Goal: Task Accomplishment & Management: Use online tool/utility

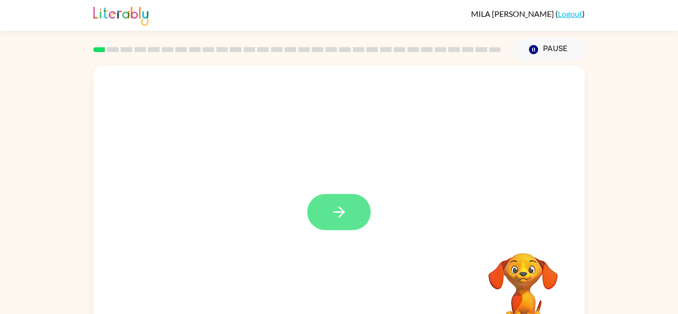
click at [354, 219] on button "button" at bounding box center [339, 212] width 64 height 36
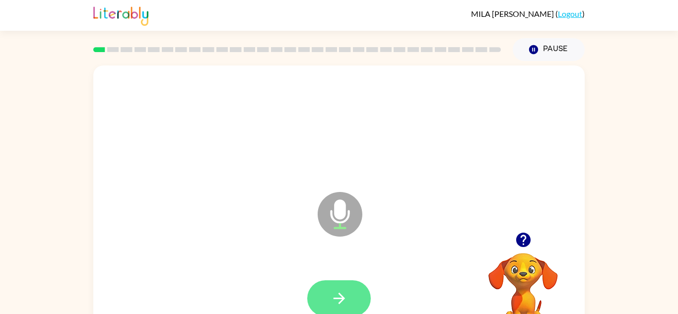
click at [337, 303] on icon "button" at bounding box center [338, 298] width 17 height 17
click at [346, 295] on icon "button" at bounding box center [338, 298] width 17 height 17
click at [350, 300] on button "button" at bounding box center [339, 298] width 64 height 36
click at [339, 290] on icon "button" at bounding box center [338, 298] width 17 height 17
click at [342, 294] on icon "button" at bounding box center [338, 298] width 17 height 17
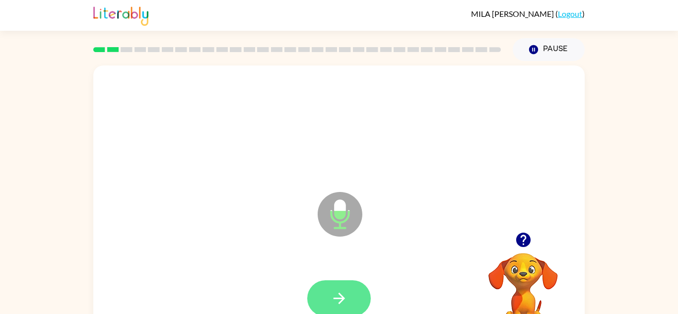
click at [348, 293] on button "button" at bounding box center [339, 298] width 64 height 36
click at [350, 299] on button "button" at bounding box center [339, 298] width 64 height 36
click at [347, 301] on icon "button" at bounding box center [338, 298] width 17 height 17
click at [345, 301] on icon "button" at bounding box center [338, 298] width 17 height 17
click at [354, 304] on button "button" at bounding box center [339, 298] width 64 height 36
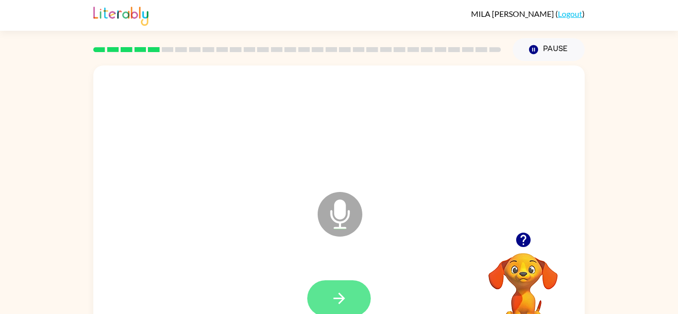
click at [349, 303] on button "button" at bounding box center [339, 298] width 64 height 36
click at [350, 310] on button "button" at bounding box center [339, 298] width 64 height 36
click at [343, 300] on icon "button" at bounding box center [338, 298] width 11 height 11
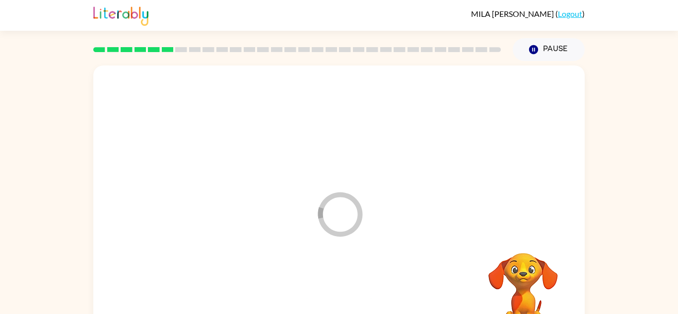
click at [343, 300] on div at bounding box center [338, 298] width 471 height 81
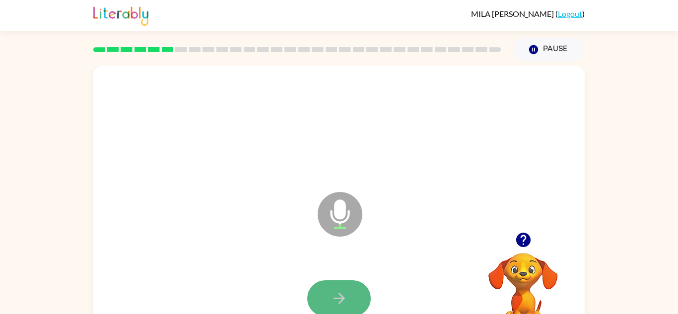
click at [344, 301] on icon "button" at bounding box center [338, 298] width 17 height 17
click at [342, 302] on icon "button" at bounding box center [338, 298] width 17 height 17
click at [344, 301] on icon "button" at bounding box center [338, 298] width 17 height 17
click at [342, 302] on icon "button" at bounding box center [338, 298] width 17 height 17
click at [340, 302] on icon "button" at bounding box center [338, 298] width 11 height 11
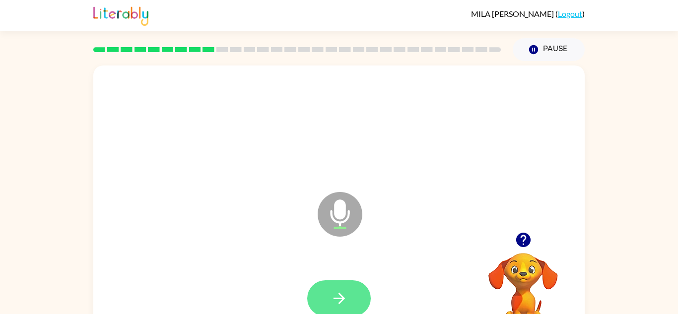
click at [341, 301] on icon "button" at bounding box center [338, 298] width 11 height 11
click at [342, 285] on button "button" at bounding box center [339, 298] width 64 height 36
click at [339, 296] on icon "button" at bounding box center [338, 298] width 17 height 17
click at [340, 298] on icon "button" at bounding box center [338, 298] width 11 height 11
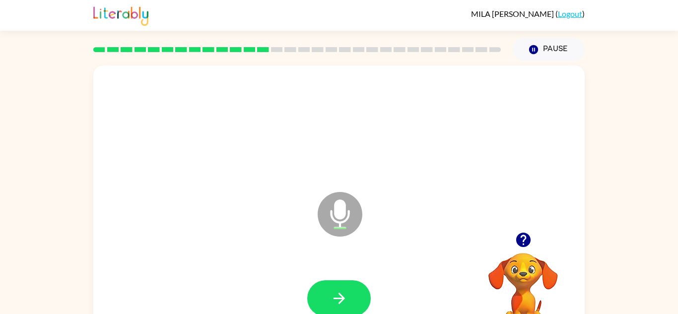
click at [340, 298] on icon "button" at bounding box center [338, 298] width 11 height 11
click at [340, 297] on icon "button" at bounding box center [338, 298] width 17 height 17
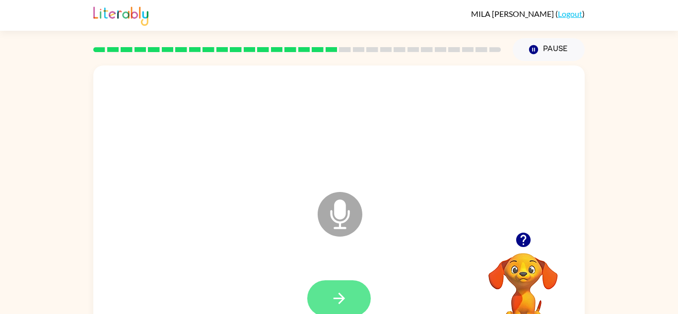
click at [349, 305] on button "button" at bounding box center [339, 298] width 64 height 36
click at [589, 234] on div "Microphone The Microphone is here when it is your turn to talk Your browser mus…" at bounding box center [339, 205] width 678 height 288
click at [330, 295] on icon "button" at bounding box center [338, 298] width 17 height 17
click at [331, 296] on icon "button" at bounding box center [338, 298] width 17 height 17
click at [331, 297] on icon "button" at bounding box center [338, 298] width 17 height 17
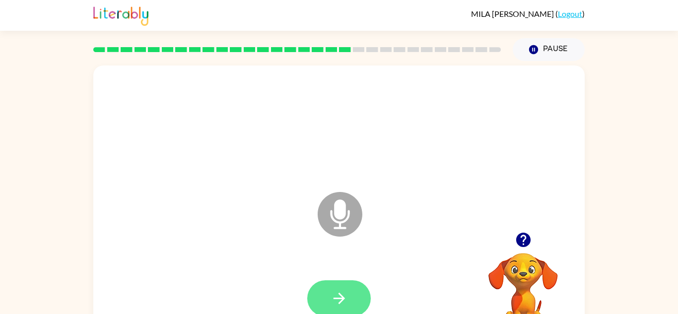
click at [333, 304] on icon "button" at bounding box center [338, 298] width 17 height 17
click at [334, 303] on icon "button" at bounding box center [338, 298] width 17 height 17
click at [336, 305] on icon "button" at bounding box center [338, 298] width 17 height 17
click at [332, 301] on icon "button" at bounding box center [338, 298] width 17 height 17
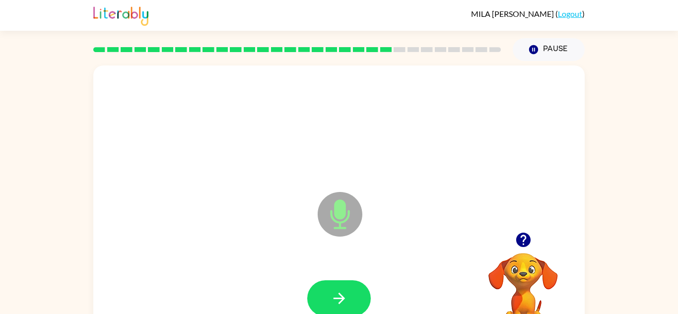
click at [334, 300] on icon "button" at bounding box center [338, 298] width 17 height 17
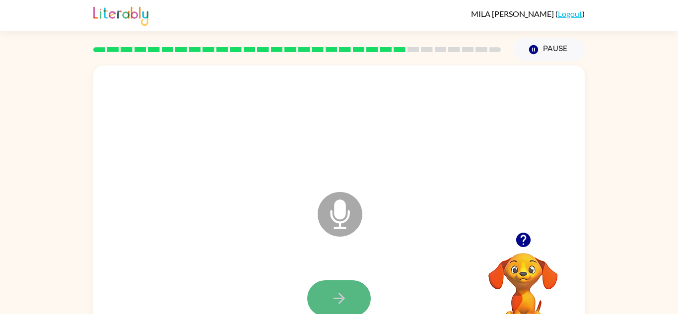
click at [332, 299] on icon "button" at bounding box center [338, 298] width 17 height 17
click at [342, 302] on icon "button" at bounding box center [338, 298] width 17 height 17
click at [336, 292] on icon "button" at bounding box center [338, 298] width 17 height 17
click at [338, 294] on icon "button" at bounding box center [338, 298] width 17 height 17
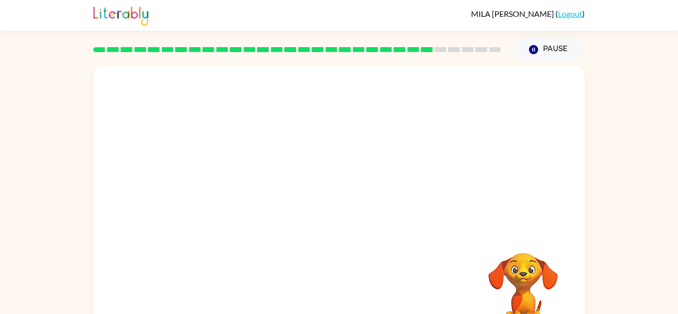
click at [337, 287] on div "Your browser must support playing .mp4 files to use Literably. Please try using…" at bounding box center [338, 206] width 491 height 283
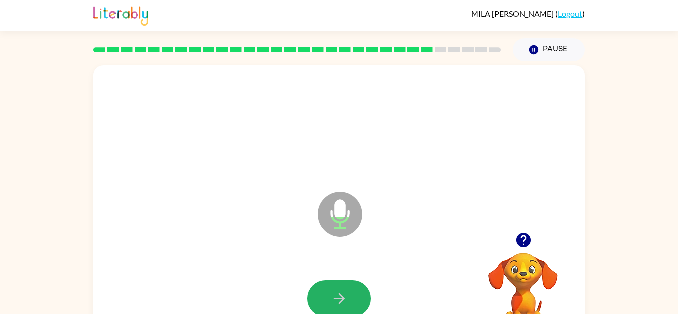
click at [337, 287] on button "button" at bounding box center [339, 298] width 64 height 36
click at [333, 290] on icon "button" at bounding box center [338, 298] width 17 height 17
click at [333, 289] on button "button" at bounding box center [339, 298] width 64 height 36
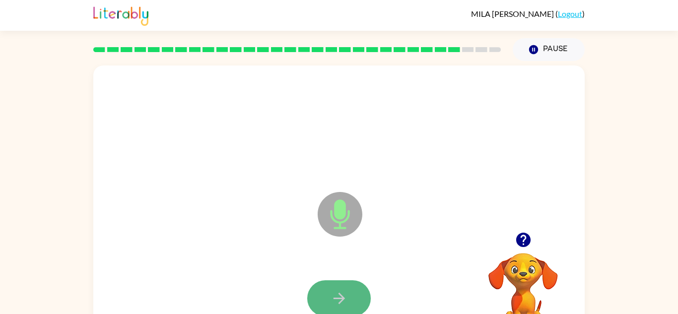
click at [331, 288] on button "button" at bounding box center [339, 298] width 64 height 36
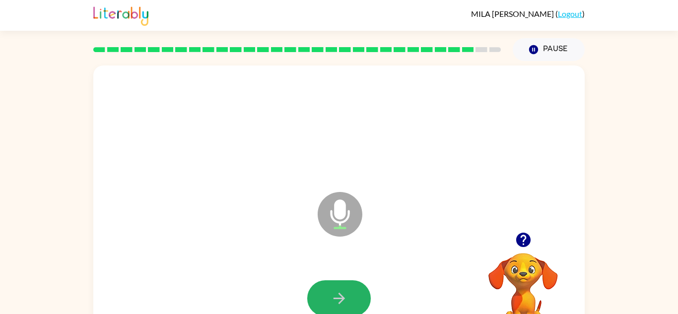
click at [331, 289] on button "button" at bounding box center [339, 298] width 64 height 36
click at [331, 290] on icon "button" at bounding box center [338, 298] width 17 height 17
